Goal: Transaction & Acquisition: Book appointment/travel/reservation

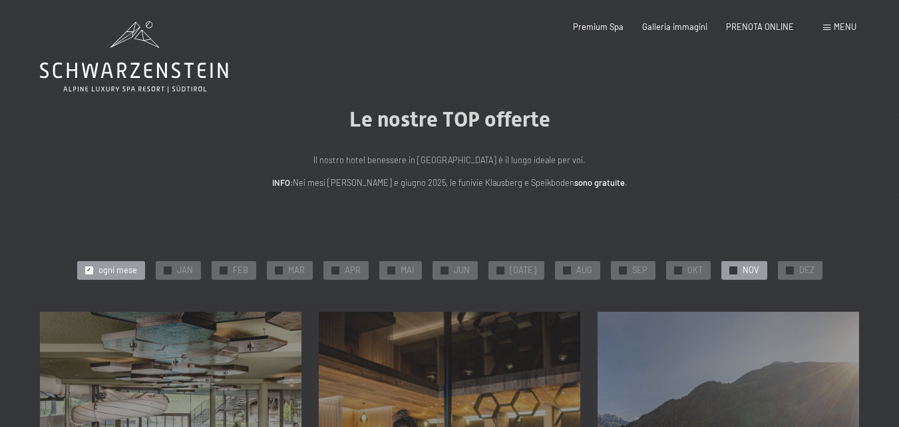
click at [724, 265] on div "✓ NOV" at bounding box center [744, 270] width 46 height 19
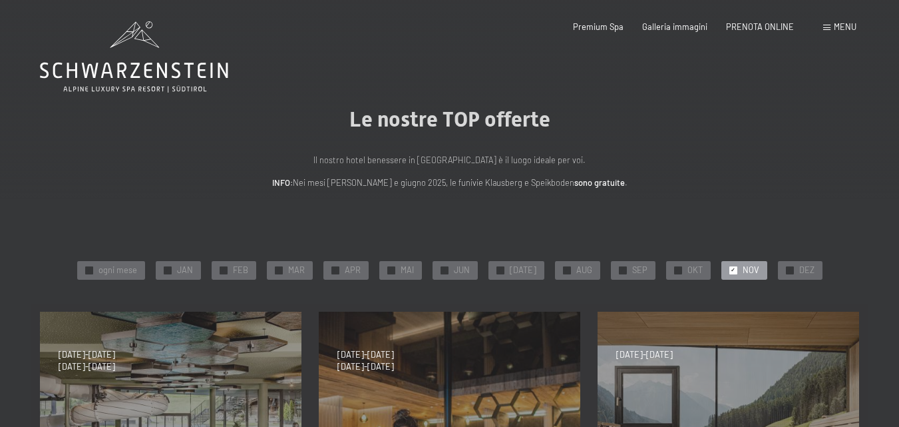
click at [743, 270] on span "NOV" at bounding box center [751, 270] width 17 height 12
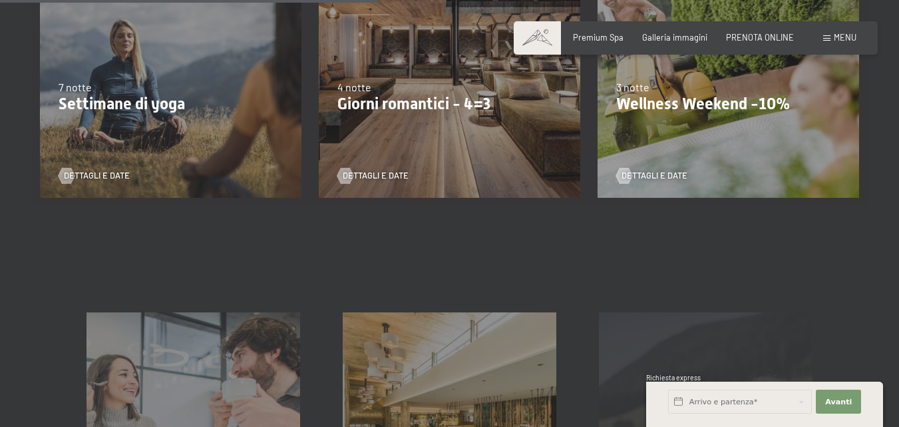
scroll to position [532, 0]
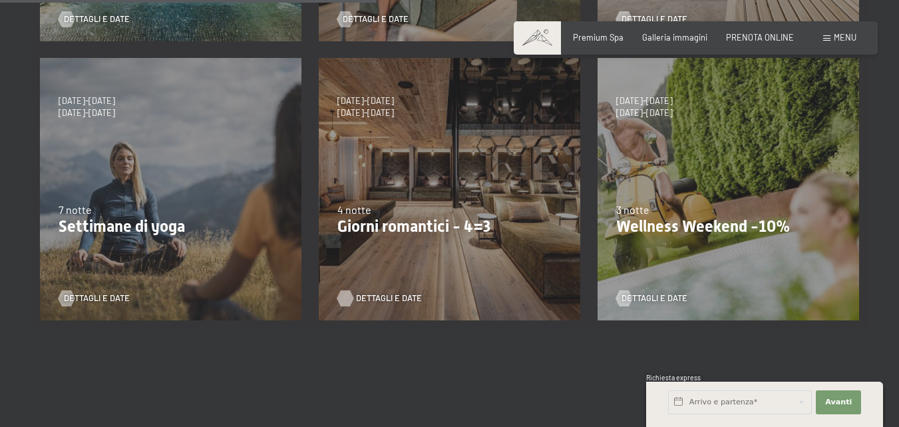
click at [395, 294] on span "Dettagli e Date" at bounding box center [389, 298] width 66 height 12
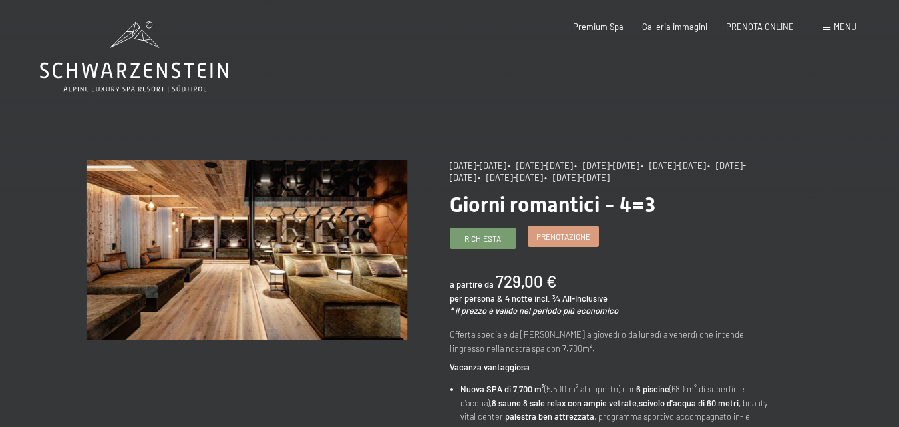
click at [572, 238] on span "Prenotazione" at bounding box center [563, 236] width 54 height 11
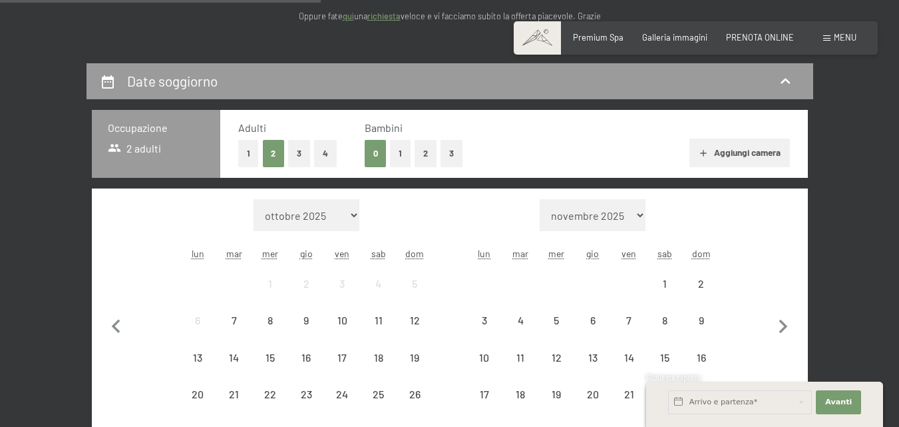
select select "[DATE]"
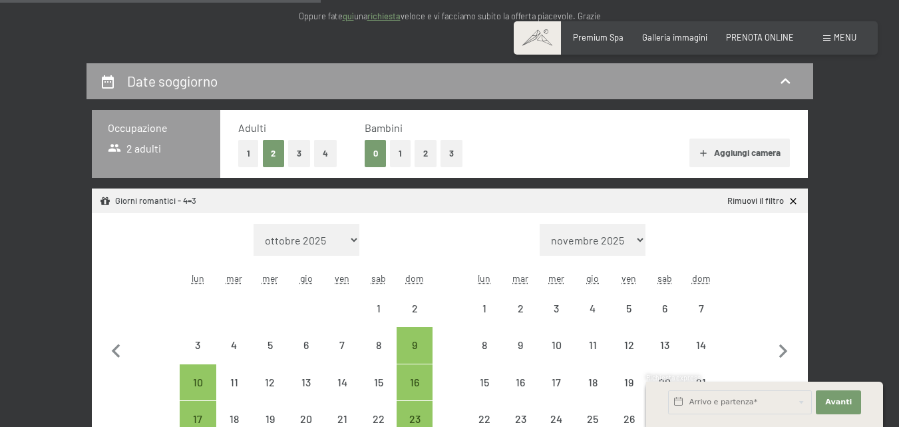
select select "[DATE]"
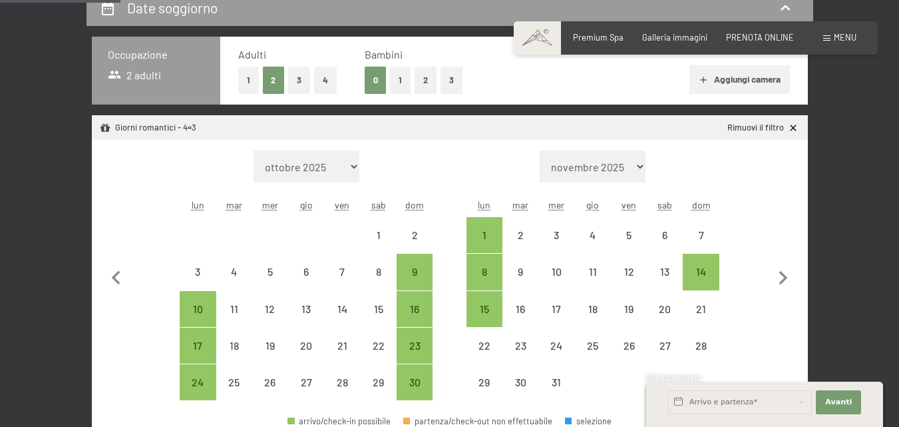
scroll to position [333, 0]
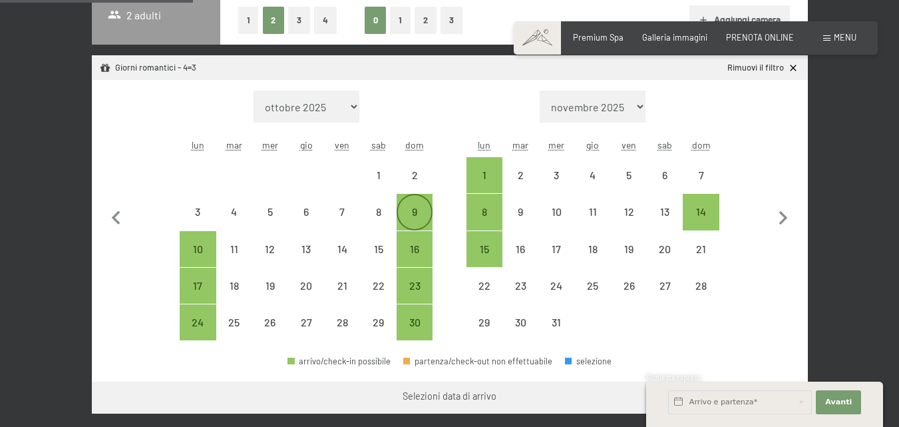
click at [415, 216] on div "9" at bounding box center [414, 222] width 33 height 33
select select "[DATE]"
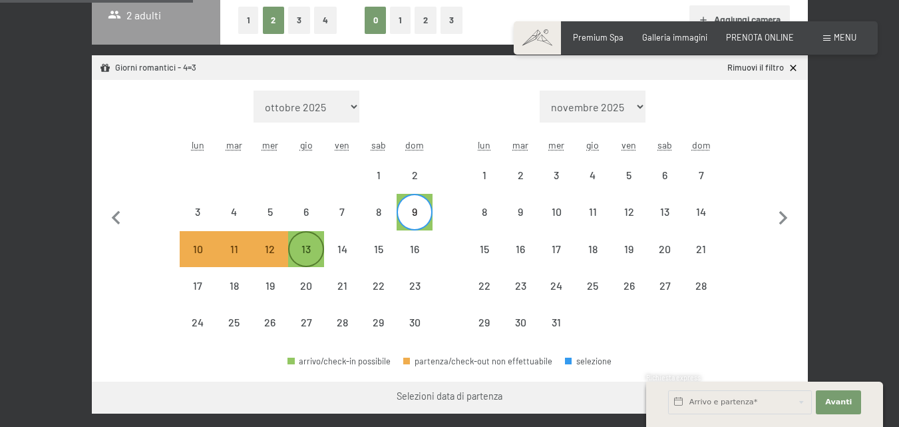
drag, startPoint x: 307, startPoint y: 252, endPoint x: 319, endPoint y: 264, distance: 16.9
click at [307, 254] on div "13" at bounding box center [305, 260] width 33 height 33
select select "[DATE]"
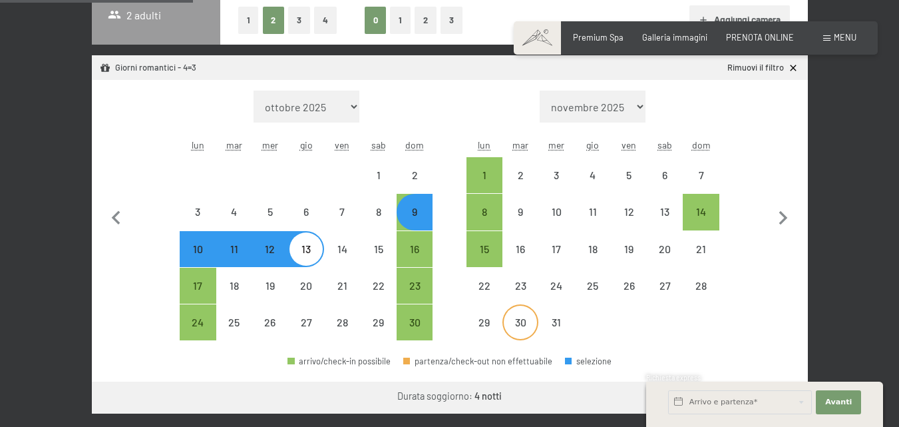
select select "[DATE]"
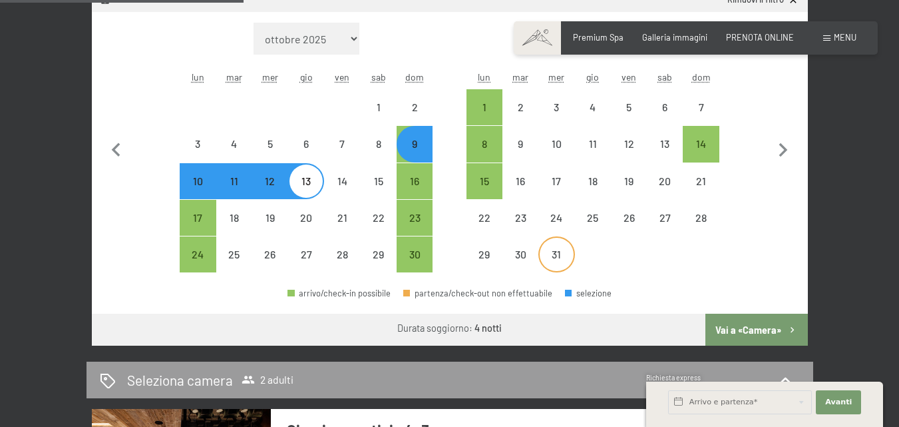
scroll to position [466, 0]
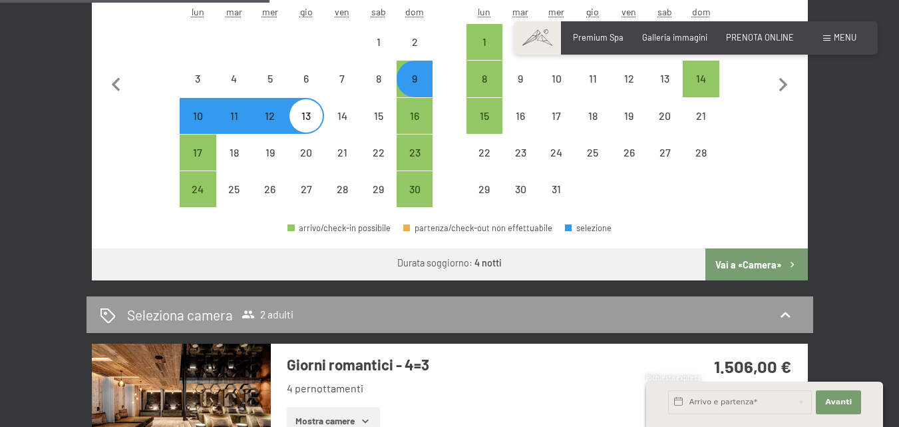
click at [735, 265] on button "Vai a «Camera»" at bounding box center [756, 264] width 102 height 32
select select "[DATE]"
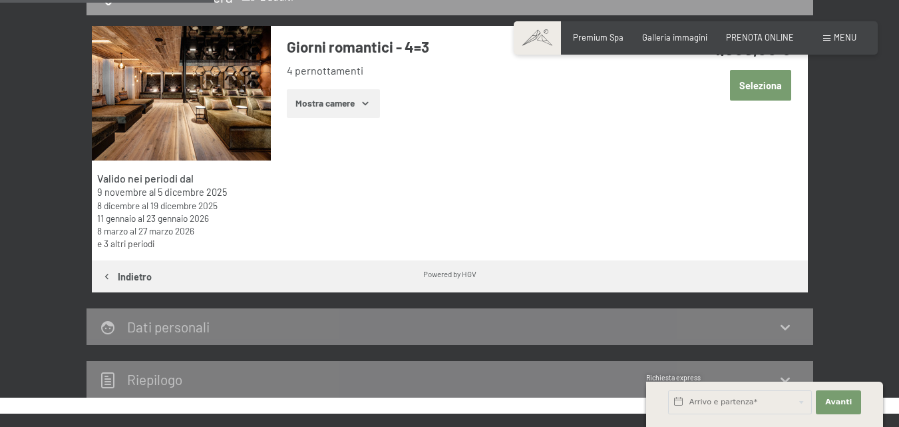
scroll to position [263, 0]
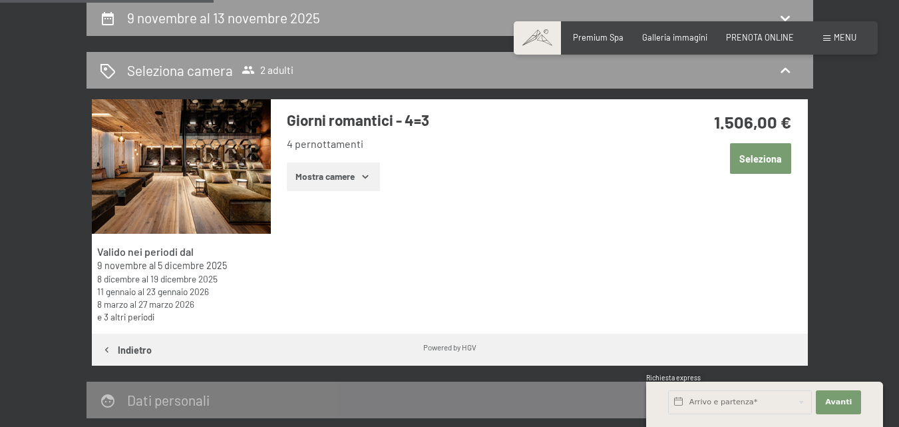
click at [360, 179] on button "Mostra camere" at bounding box center [333, 176] width 93 height 29
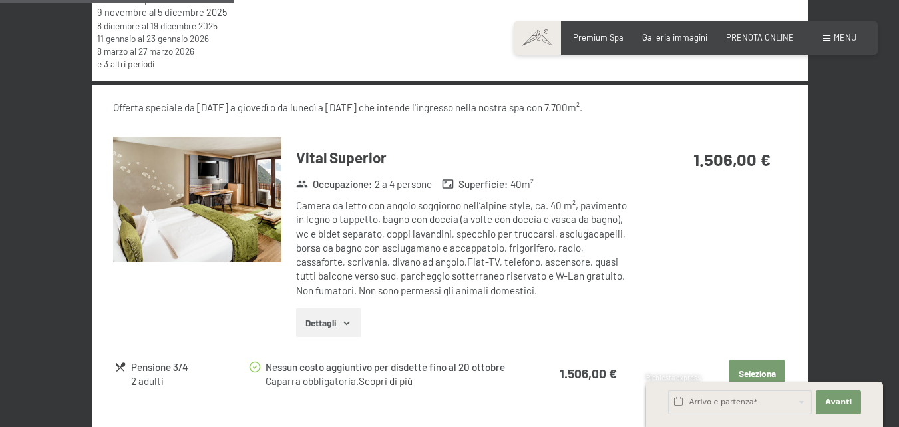
scroll to position [396, 0]
